Goal: Transaction & Acquisition: Purchase product/service

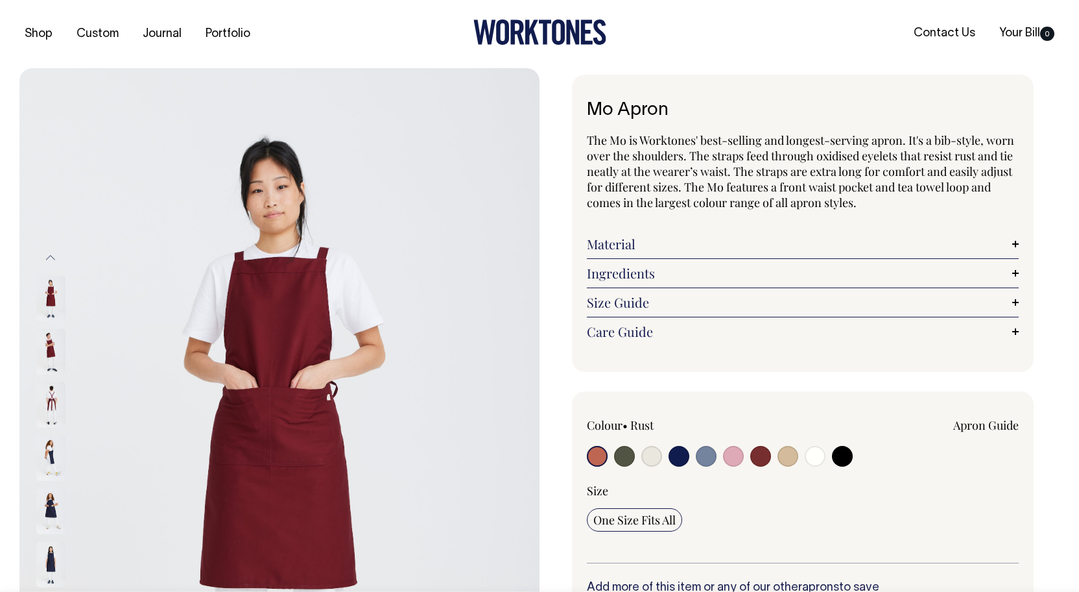
click at [599, 453] on input "radio" at bounding box center [597, 456] width 21 height 21
click at [599, 457] on input "radio" at bounding box center [597, 456] width 21 height 21
click at [623, 454] on input "radio" at bounding box center [624, 456] width 21 height 21
radio input "true"
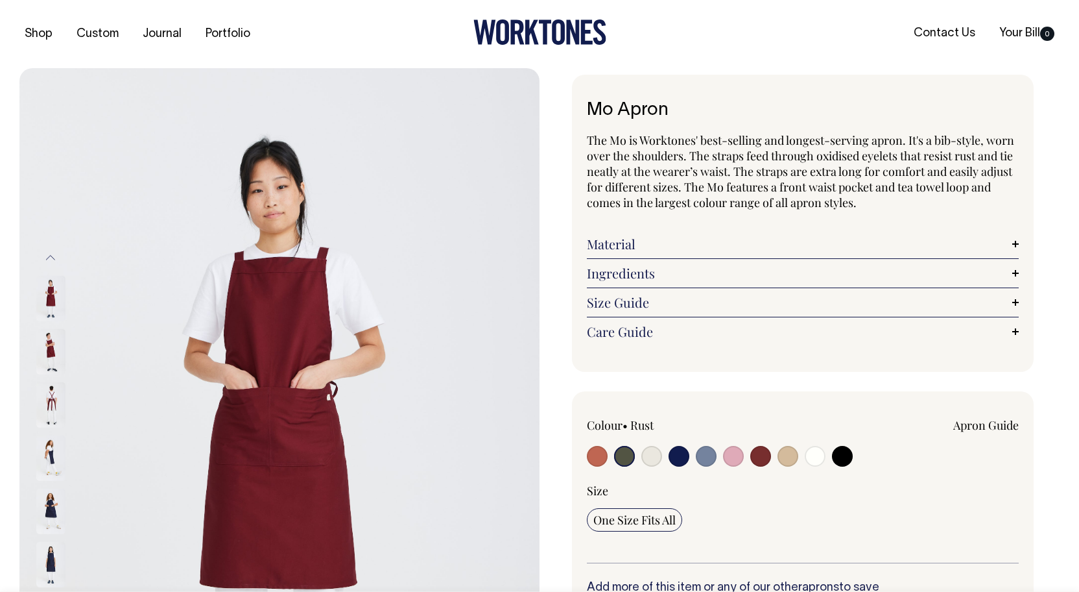
select select "Olive"
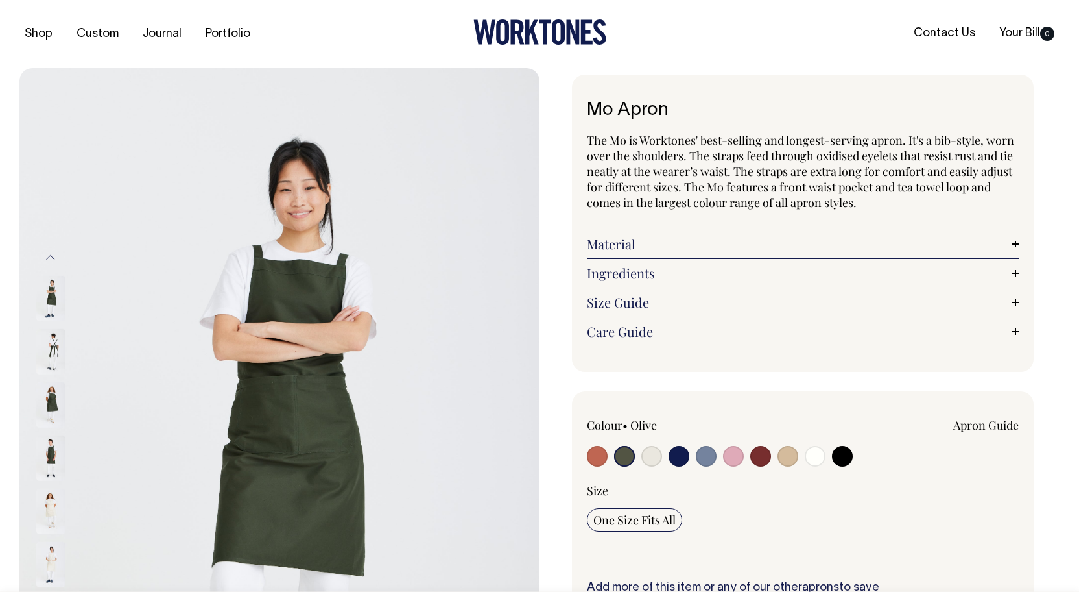
click at [592, 457] on input "radio" at bounding box center [597, 456] width 21 height 21
radio input "true"
select select "Rust"
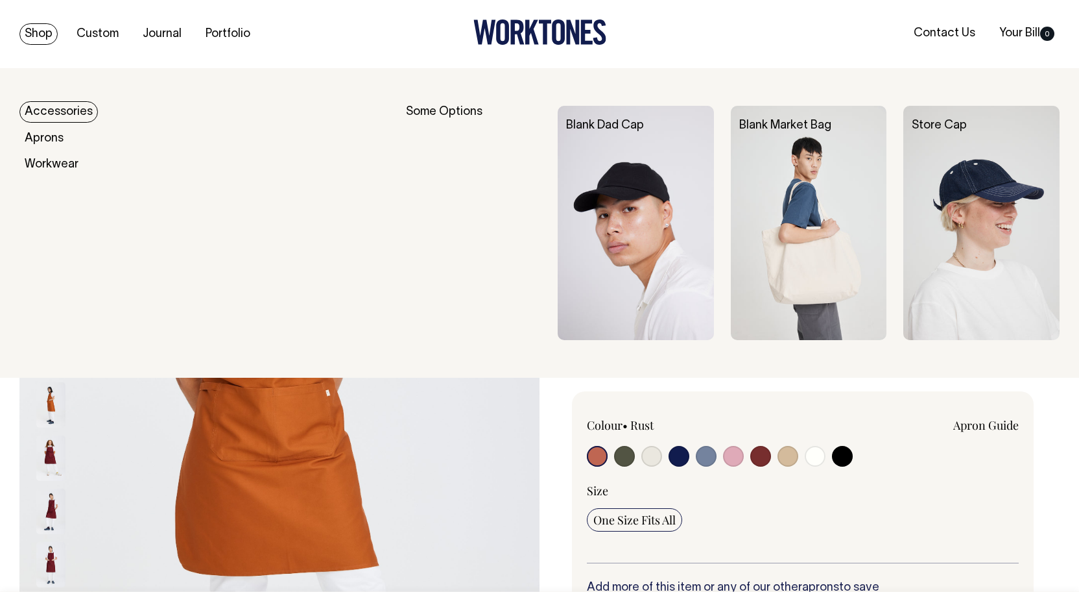
click at [34, 34] on link "Shop" at bounding box center [38, 33] width 38 height 21
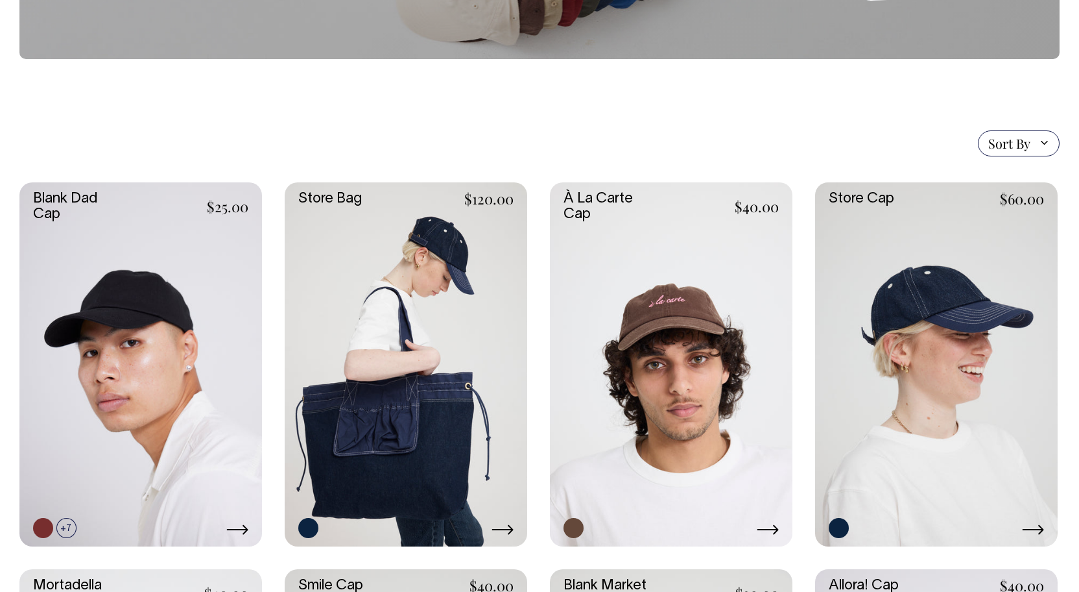
scroll to position [217, 0]
click at [154, 416] on link at bounding box center [140, 364] width 243 height 364
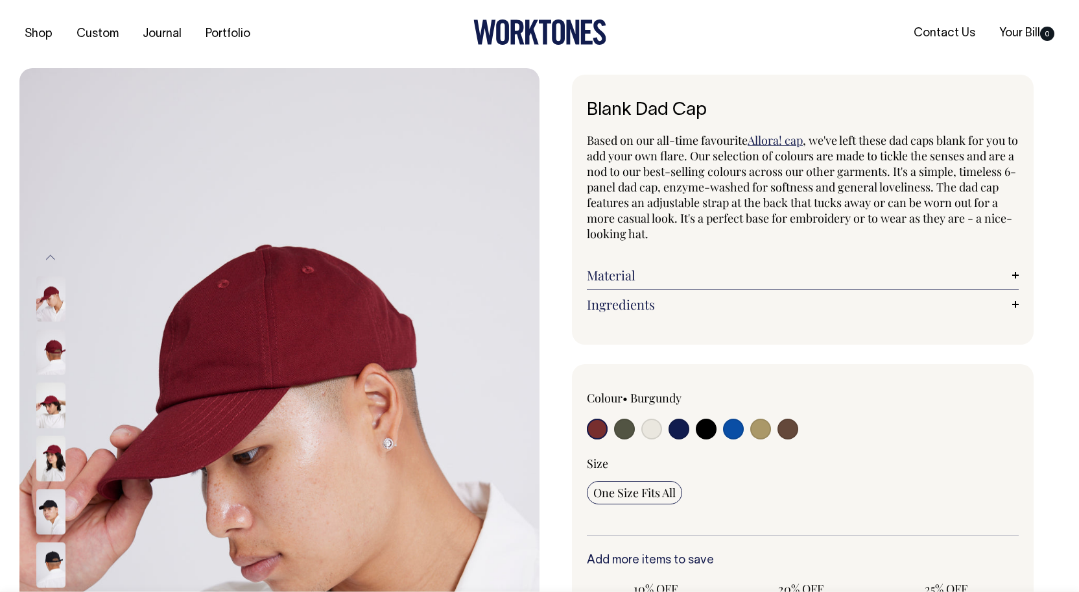
click at [623, 427] on input "radio" at bounding box center [624, 428] width 21 height 21
radio input "true"
select select "Olive"
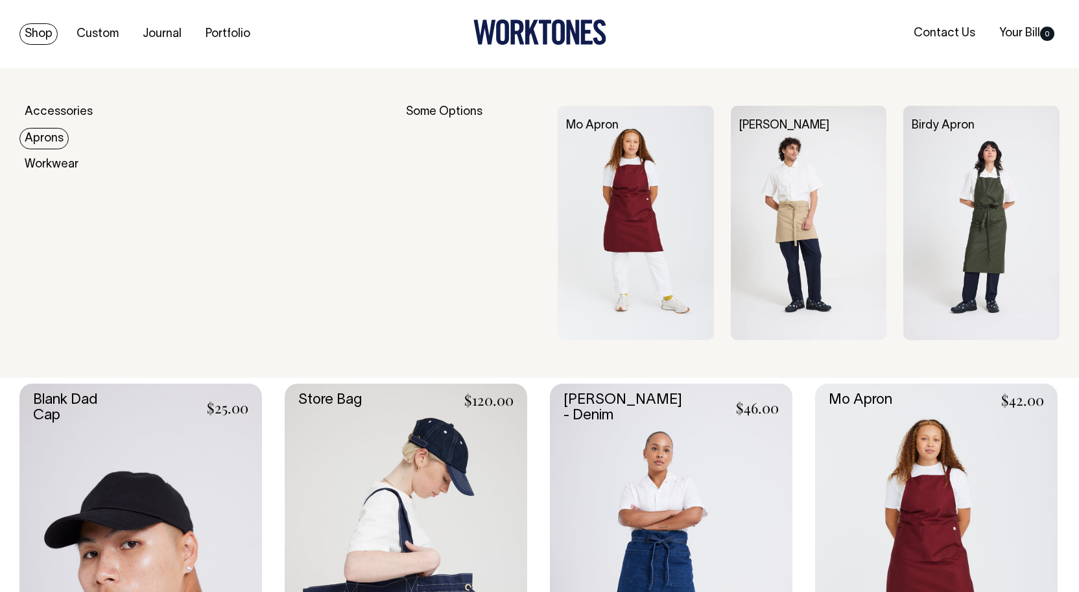
click at [35, 136] on link "Aprons" at bounding box center [43, 138] width 49 height 21
